Goal: Entertainment & Leisure: Consume media (video, audio)

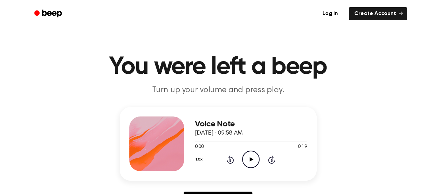
click at [250, 158] on icon at bounding box center [251, 159] width 4 height 4
click at [251, 160] on icon "Pause Audio" at bounding box center [250, 159] width 17 height 17
click at [250, 161] on icon "Play Audio" at bounding box center [250, 159] width 17 height 17
click at [251, 160] on icon at bounding box center [250, 159] width 3 height 4
click at [251, 158] on icon "Play Audio" at bounding box center [250, 159] width 17 height 17
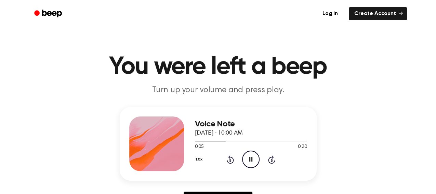
click at [254, 158] on icon "Pause Audio" at bounding box center [250, 159] width 17 height 17
click at [251, 158] on icon "Play Audio" at bounding box center [250, 159] width 17 height 17
click at [248, 158] on icon "Play Audio" at bounding box center [250, 159] width 17 height 17
click at [250, 158] on icon at bounding box center [251, 159] width 4 height 4
click at [251, 159] on icon at bounding box center [250, 159] width 3 height 4
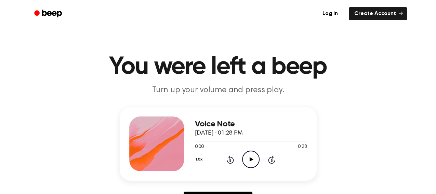
click at [251, 159] on icon at bounding box center [251, 159] width 4 height 4
click at [251, 159] on icon "Pause Audio" at bounding box center [250, 159] width 17 height 17
click at [250, 156] on icon "Play Audio" at bounding box center [250, 159] width 17 height 17
click at [249, 159] on icon at bounding box center [250, 159] width 3 height 4
